Goal: Task Accomplishment & Management: Manage account settings

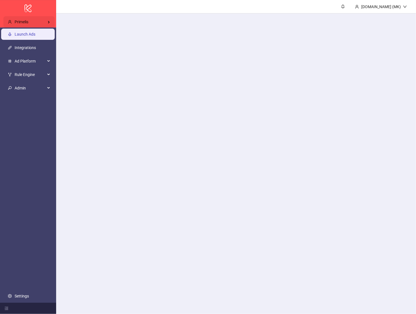
click at [38, 20] on div "Primelis" at bounding box center [28, 21] width 51 height 11
click at [67, 19] on input "search" at bounding box center [86, 21] width 46 height 9
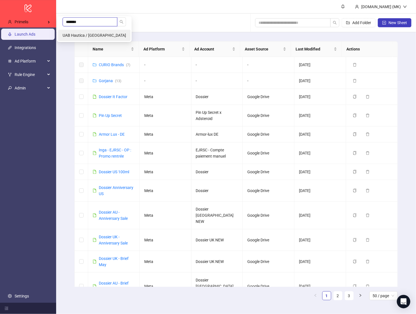
type input "*******"
click at [72, 35] on span "UAB Hautica / [GEOGRAPHIC_DATA]" at bounding box center [94, 35] width 63 height 4
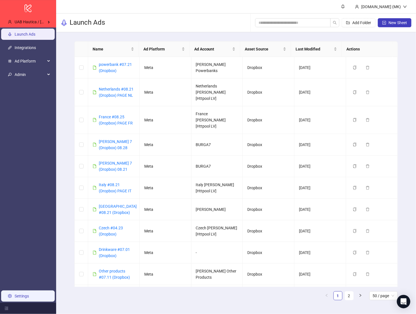
click at [21, 294] on link "Settings" at bounding box center [22, 296] width 14 height 4
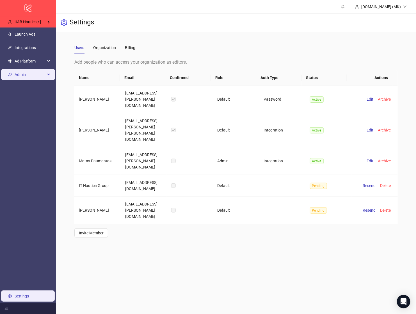
click at [30, 74] on span "Admin" at bounding box center [30, 74] width 31 height 11
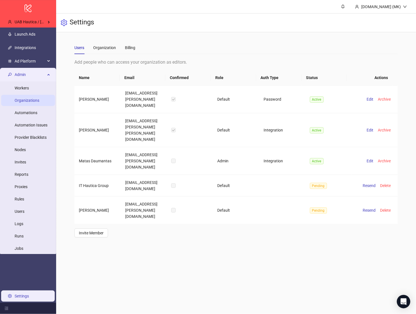
click at [31, 98] on link "Organizations" at bounding box center [27, 100] width 25 height 4
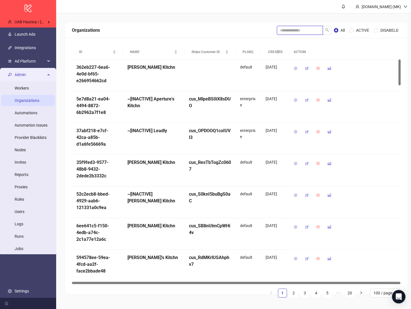
click at [285, 28] on input "search" at bounding box center [300, 30] width 46 height 9
type input "*******"
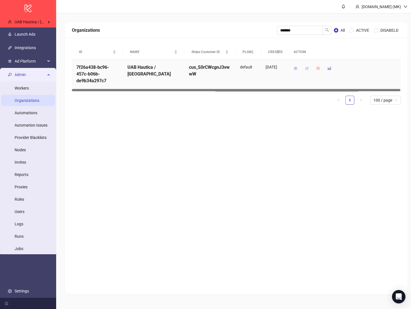
click at [308, 67] on icon "button" at bounding box center [307, 69] width 4 height 4
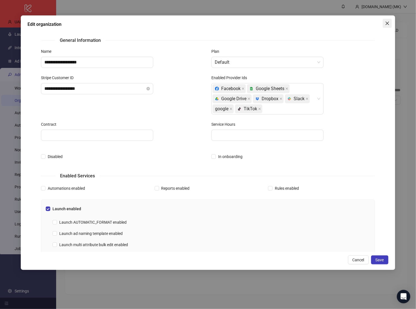
click at [391, 25] on span "Close" at bounding box center [387, 23] width 9 height 4
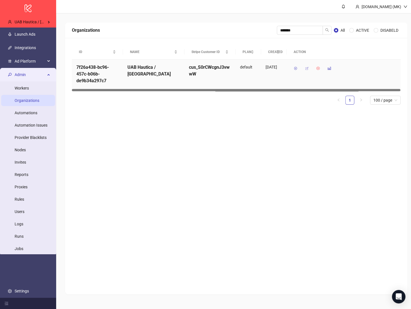
click at [306, 72] on button "button" at bounding box center [306, 68] width 9 height 9
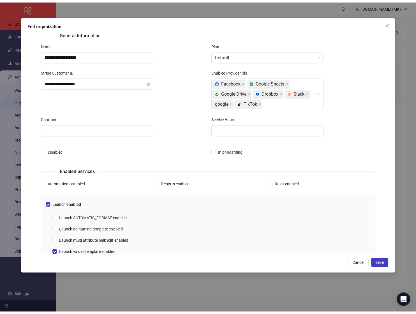
scroll to position [120, 0]
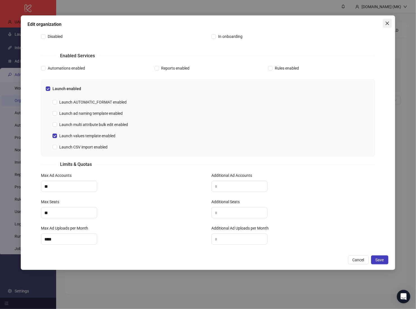
click at [385, 24] on icon "close" at bounding box center [387, 23] width 4 height 4
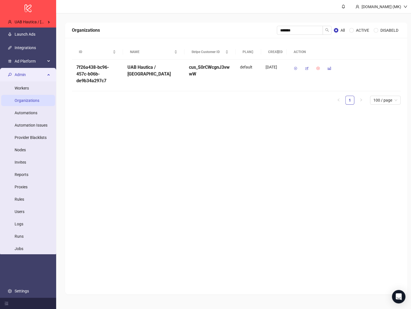
click at [184, 126] on div "Organizations ******* All ACTIVE DISABELD ID NAME Stripe Customer ID PLAN CREAT…" at bounding box center [236, 158] width 342 height 272
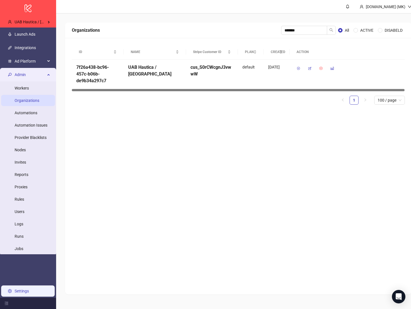
click at [22, 293] on link "Settings" at bounding box center [22, 291] width 14 height 4
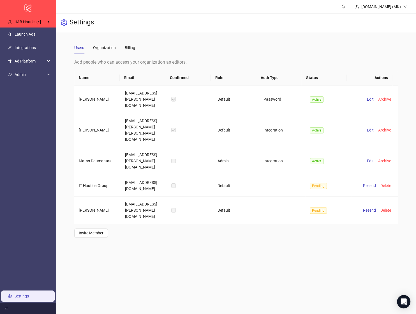
click at [138, 48] on div "Users Organization Billing" at bounding box center [236, 47] width 324 height 13
click at [133, 47] on div "Billing" at bounding box center [130, 48] width 10 height 6
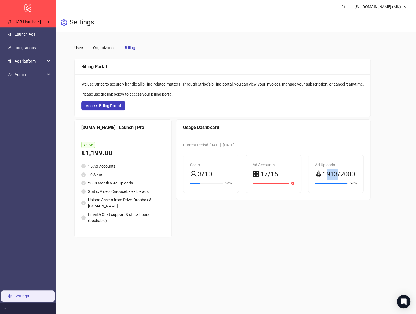
drag, startPoint x: 342, startPoint y: 176, endPoint x: 328, endPoint y: 178, distance: 13.9
click at [328, 178] on span "1913/2000" at bounding box center [339, 174] width 32 height 11
click at [332, 177] on span "1913/2000" at bounding box center [339, 174] width 32 height 11
click at [331, 176] on span "1913/2000" at bounding box center [339, 174] width 32 height 11
click at [345, 175] on span "1913/2000" at bounding box center [339, 174] width 32 height 11
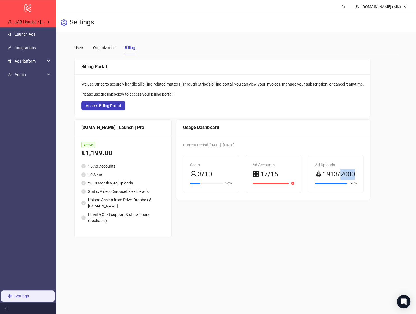
click at [345, 175] on span "1913/2000" at bounding box center [339, 174] width 32 height 11
drag, startPoint x: 262, startPoint y: 176, endPoint x: 251, endPoint y: 175, distance: 10.4
click at [251, 175] on div "Ad Accounts 17/15" at bounding box center [273, 174] width 55 height 38
click at [252, 175] on div "Ad Accounts 17/15" at bounding box center [273, 174] width 55 height 38
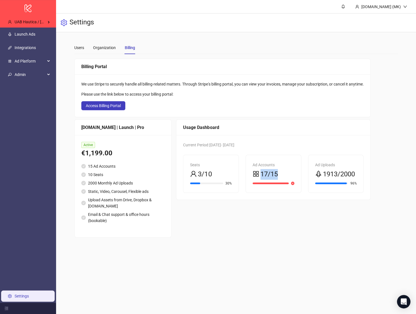
drag, startPoint x: 252, startPoint y: 175, endPoint x: 290, endPoint y: 169, distance: 38.4
click at [290, 169] on div "Ad Accounts 17/15" at bounding box center [273, 174] width 55 height 38
click at [290, 169] on div "17/15" at bounding box center [274, 174] width 42 height 11
drag, startPoint x: 266, startPoint y: 174, endPoint x: 254, endPoint y: 170, distance: 12.7
click at [257, 171] on div "17/15" at bounding box center [274, 174] width 42 height 11
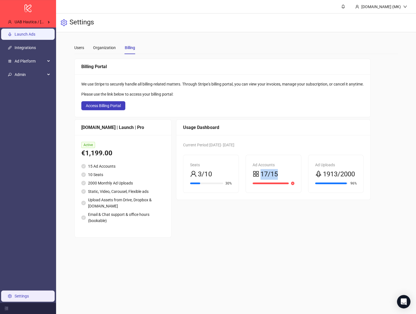
click at [35, 33] on link "Launch Ads" at bounding box center [25, 34] width 21 height 4
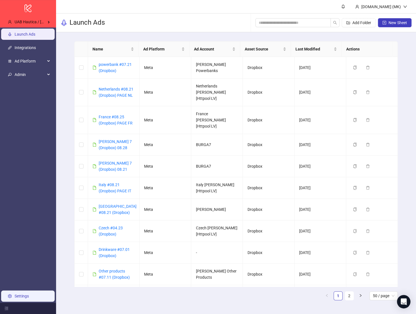
click at [22, 294] on link "Settings" at bounding box center [22, 296] width 14 height 4
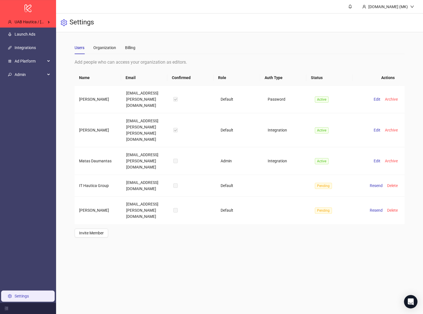
click at [15, 294] on link "Settings" at bounding box center [22, 296] width 14 height 4
click at [17, 294] on link "Settings" at bounding box center [22, 296] width 14 height 4
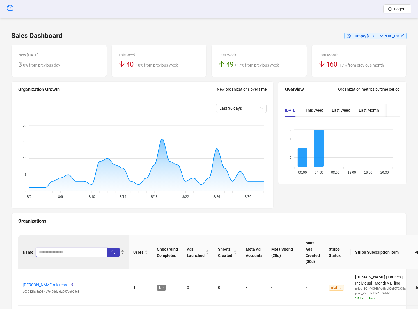
click at [45, 253] on input "search" at bounding box center [69, 252] width 60 height 6
type input "*******"
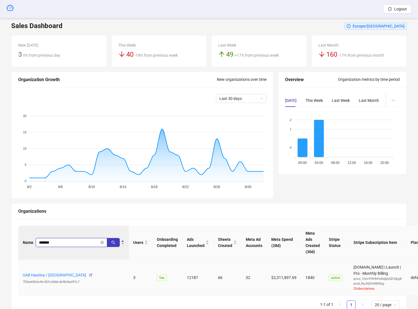
scroll to position [15, 0]
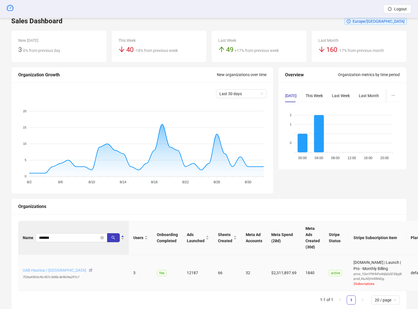
click at [44, 268] on link "UAB Hautica / [GEOGRAPHIC_DATA]" at bounding box center [54, 270] width 63 height 4
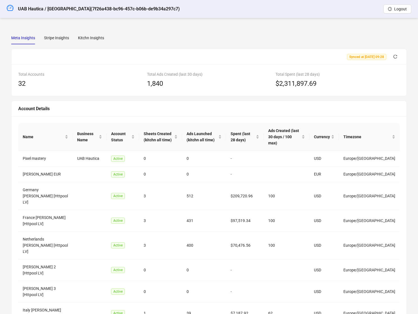
click at [262, 121] on div "Name Business Name Account Status Sheets Created (kitchn all time) Ads Launched…" at bounding box center [209, 251] width 395 height 270
click at [255, 132] on span "Spent (last 28 days)" at bounding box center [243, 137] width 24 height 12
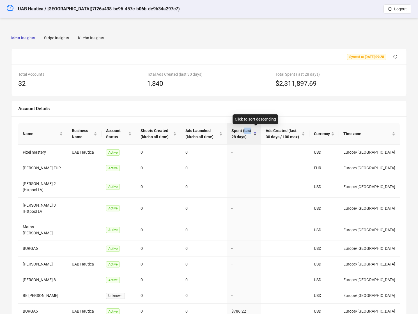
click at [252, 132] on span "Spent (last 28 days)" at bounding box center [242, 134] width 21 height 12
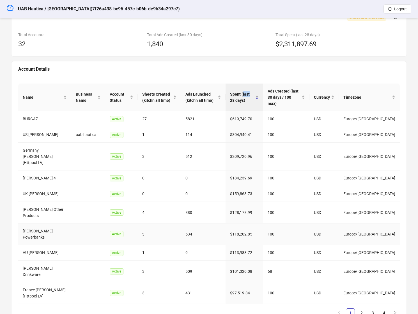
scroll to position [41, 0]
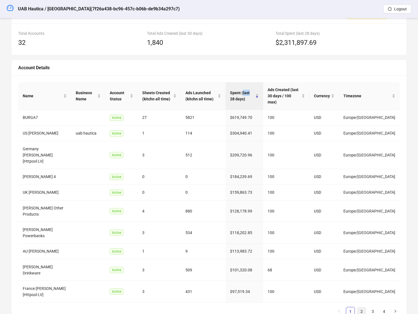
click at [363, 308] on link "2" at bounding box center [362, 312] width 8 height 8
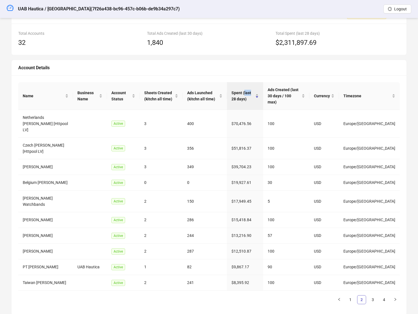
scroll to position [35, 0]
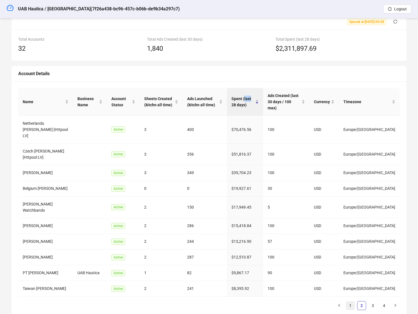
click at [350, 302] on link "1" at bounding box center [350, 306] width 8 height 8
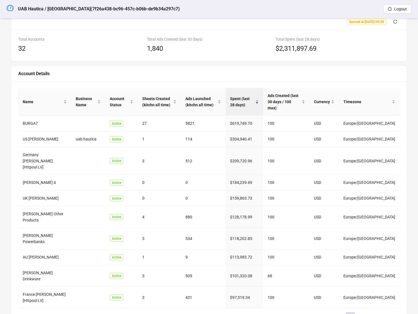
click at [357, 295] on div "Name Business Name Account Status Sheets Created (kitchn all time) Ads Launched…" at bounding box center [209, 207] width 382 height 239
click at [363, 313] on link "2" at bounding box center [362, 317] width 8 height 8
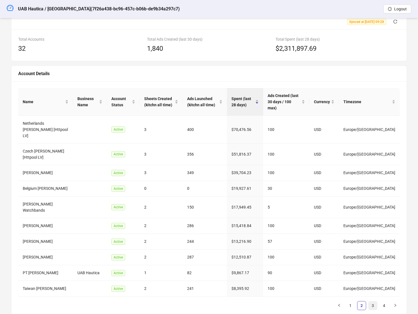
click at [375, 302] on link "3" at bounding box center [373, 306] width 8 height 8
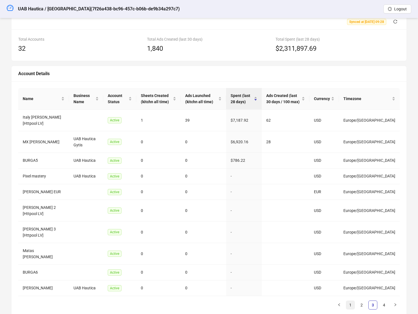
click at [348, 301] on link "1" at bounding box center [350, 305] width 8 height 8
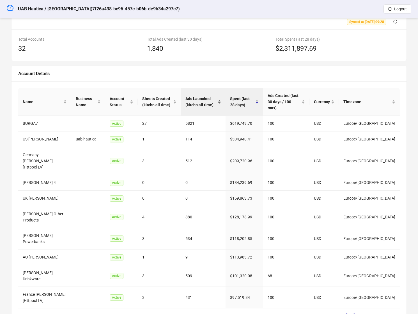
click at [208, 96] on span "Ads Launched (kitchn all time)" at bounding box center [200, 102] width 31 height 12
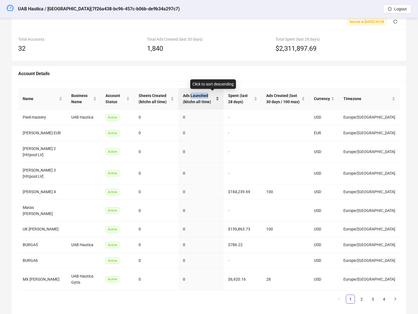
click at [208, 96] on span "Ads Launched (kitchn all time)" at bounding box center [199, 99] width 32 height 12
